Goal: Information Seeking & Learning: Learn about a topic

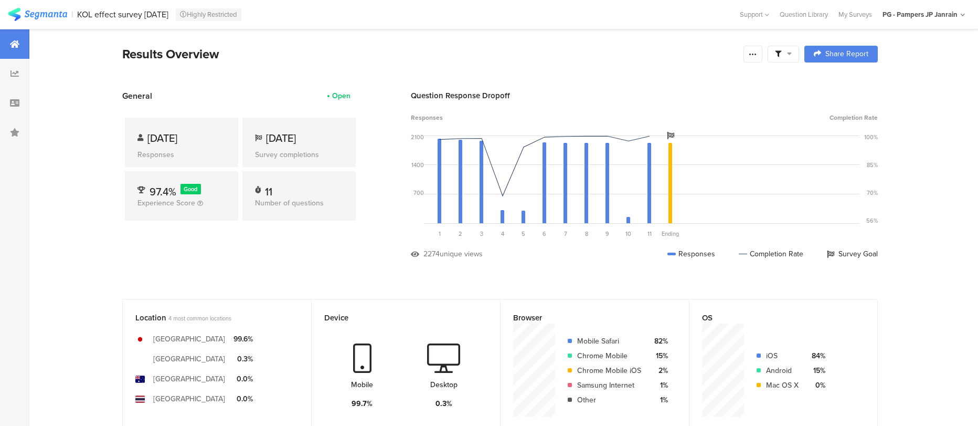
scroll to position [1116, 0]
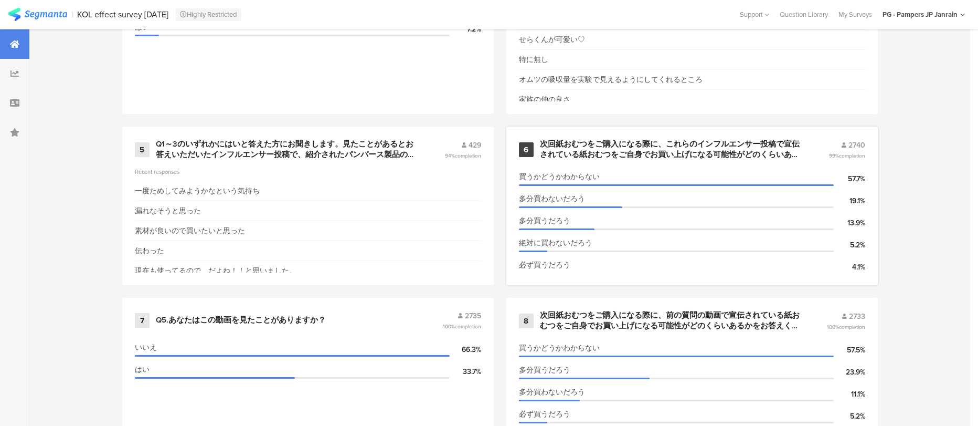
scroll to position [801, 0]
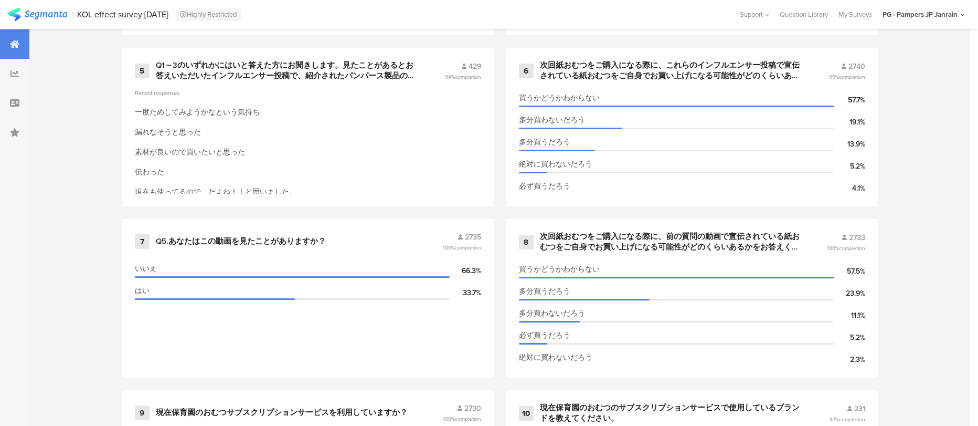
click at [968, 284] on div "Survey Questions 11 1 Q1. あなたはこのインフルエンサー投稿を見たことがありますか？ 2868 98% completion いいえ …" at bounding box center [499, 197] width 941 height 1089
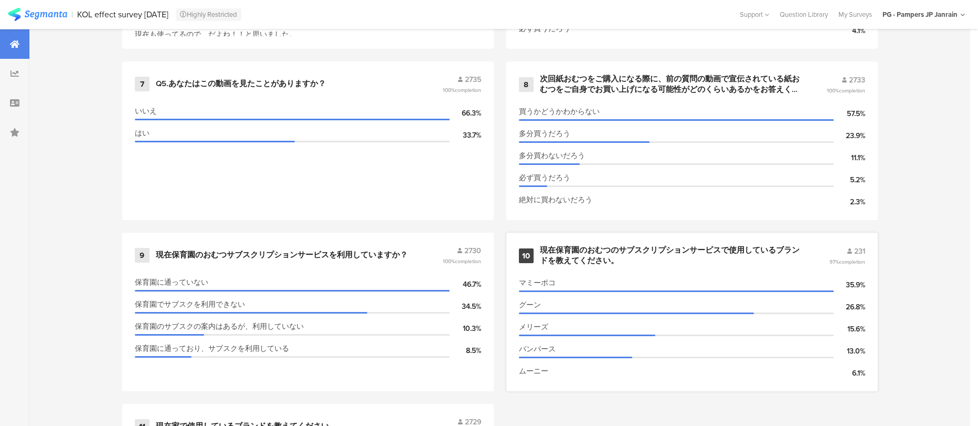
scroll to position [1116, 0]
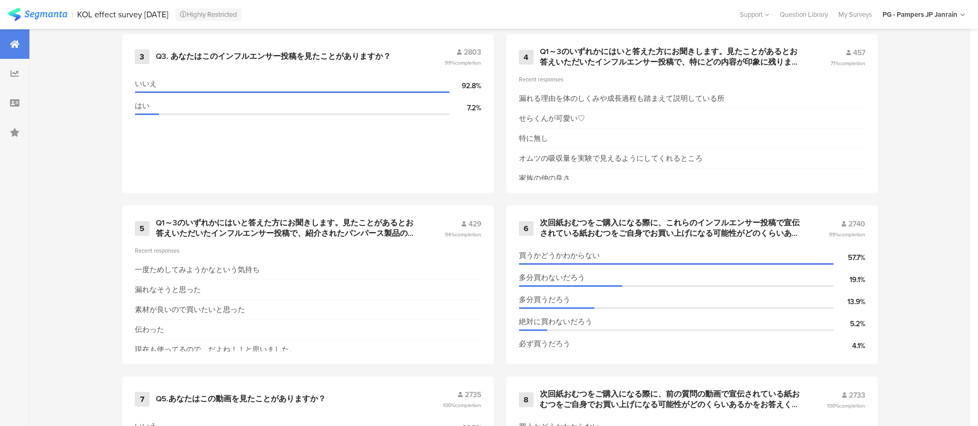
scroll to position [722, 0]
